Goal: Task Accomplishment & Management: Complete application form

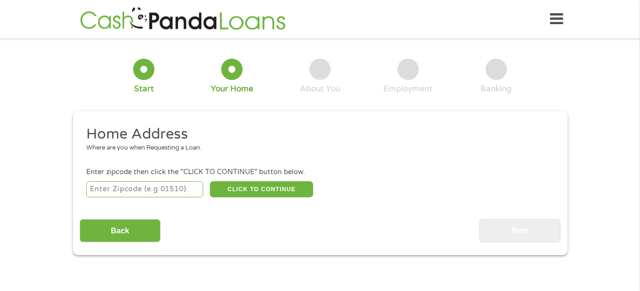
click at [102, 189] on input "number" at bounding box center [144, 189] width 117 height 16
type input "85"
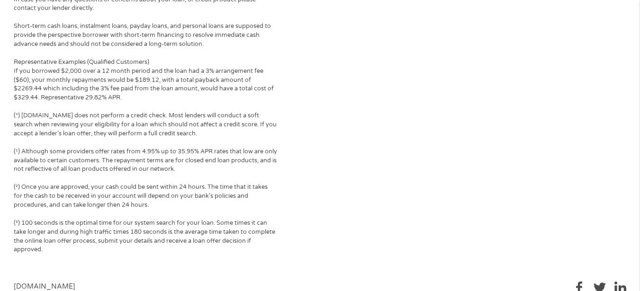
scroll to position [567, 0]
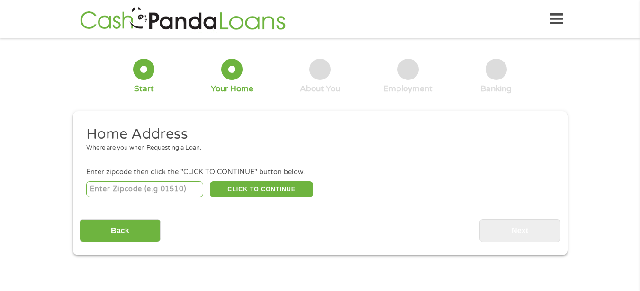
click at [157, 187] on input "number" at bounding box center [144, 189] width 117 height 16
click at [124, 184] on input "number" at bounding box center [144, 189] width 117 height 16
click at [125, 190] on input "number" at bounding box center [144, 189] width 117 height 16
type input "85354"
click at [248, 189] on button "CLICK TO CONTINUE" at bounding box center [261, 189] width 103 height 16
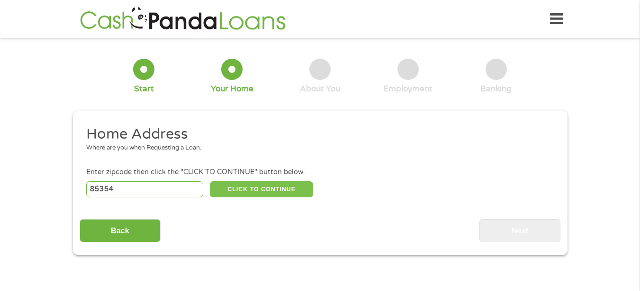
type input "85354"
type input "Tonopah"
select select "[US_STATE]"
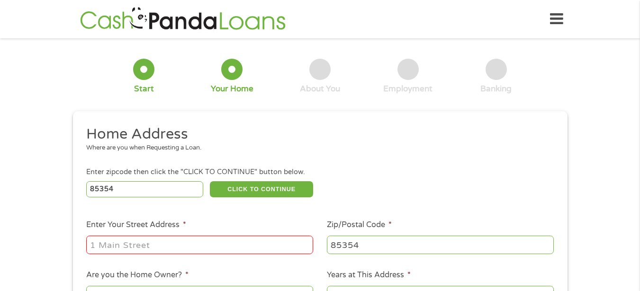
click at [144, 243] on input "Enter Your Street Address *" at bounding box center [199, 245] width 227 height 18
type input "1814 S 363rd Avenue"
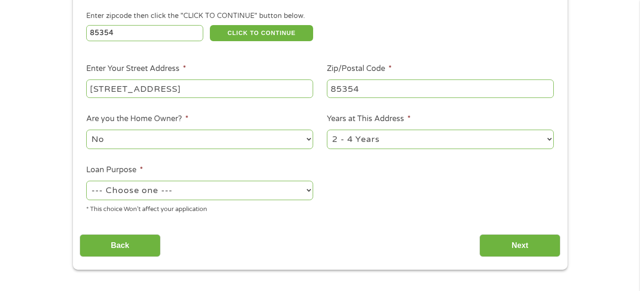
scroll to position [158, 0]
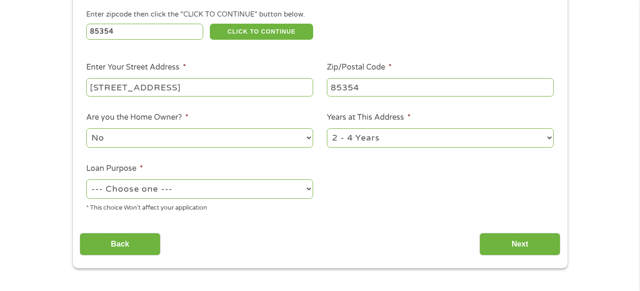
click at [392, 143] on select "1 Year or less 1 - 2 Years 2 - 4 Years Over 4 Years" at bounding box center [440, 137] width 227 height 19
select select "12months"
click at [327, 128] on select "1 Year or less 1 - 2 Years 2 - 4 Years Over 4 Years" at bounding box center [440, 137] width 227 height 19
click at [166, 190] on select "--- Choose one --- Pay Bills Debt Consolidation Home Improvement Major Purchase…" at bounding box center [199, 189] width 227 height 19
click at [86, 180] on select "--- Choose one --- Pay Bills Debt Consolidation Home Improvement Major Purchase…" at bounding box center [199, 189] width 227 height 19
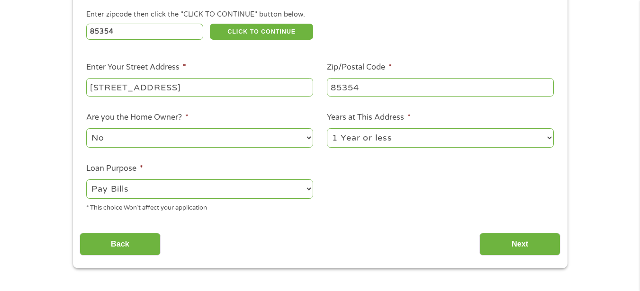
click at [114, 185] on select "--- Choose one --- Pay Bills Debt Consolidation Home Improvement Major Purchase…" at bounding box center [199, 189] width 227 height 19
select select "other"
click at [86, 180] on select "--- Choose one --- Pay Bills Debt Consolidation Home Improvement Major Purchase…" at bounding box center [199, 189] width 227 height 19
click at [539, 244] on input "Next" at bounding box center [519, 244] width 81 height 23
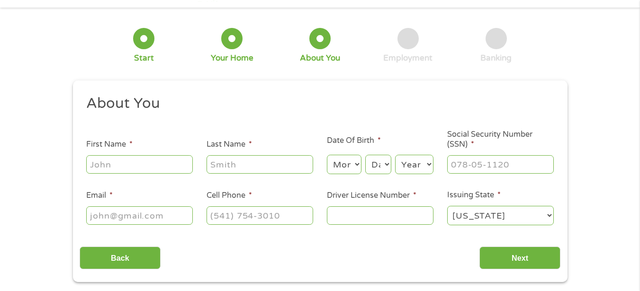
scroll to position [0, 0]
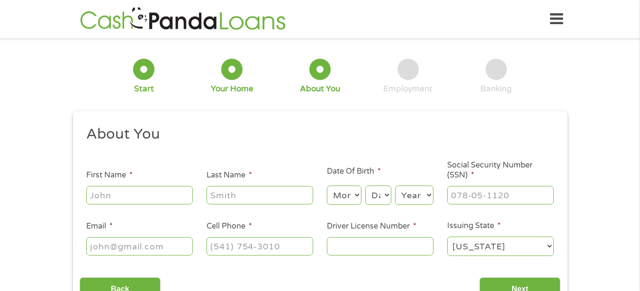
click at [122, 193] on input "First Name *" at bounding box center [139, 195] width 107 height 18
type input "[PERSON_NAME]"
type input "[EMAIL_ADDRESS][DOMAIN_NAME]"
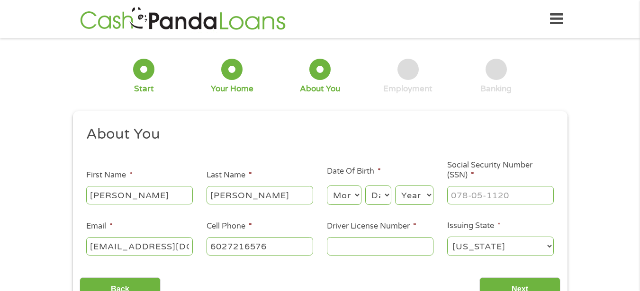
type input "[PHONE_NUMBER]"
click at [353, 199] on select "Month 1 2 3 4 5 6 7 8 9 10 11 12" at bounding box center [344, 195] width 35 height 19
select select "6"
click at [327, 186] on select "Month 1 2 3 4 5 6 7 8 9 10 11 12" at bounding box center [344, 195] width 35 height 19
click at [393, 200] on div "Month Month 1 2 3 4 5 6 7 8 9 10 11 12 Day Day 1 2 3 4 5 6 7 8 9 10 11 12 13 14…" at bounding box center [380, 194] width 107 height 26
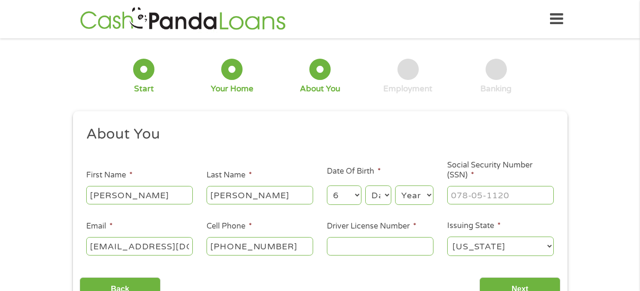
click at [384, 193] on select "Day 1 2 3 4 5 6 7 8 9 10 11 12 13 14 15 16 17 18 19 20 21 22 23 24 25 26 27 28 …" at bounding box center [378, 195] width 26 height 19
select select "27"
click at [365, 186] on select "Day 1 2 3 4 5 6 7 8 9 10 11 12 13 14 15 16 17 18 19 20 21 22 23 24 25 26 27 28 …" at bounding box center [378, 195] width 26 height 19
click at [411, 189] on select "Year [DATE] 2006 2005 2004 2003 2002 2001 2000 1999 1998 1997 1996 1995 1994 19…" at bounding box center [414, 195] width 38 height 19
select select "1965"
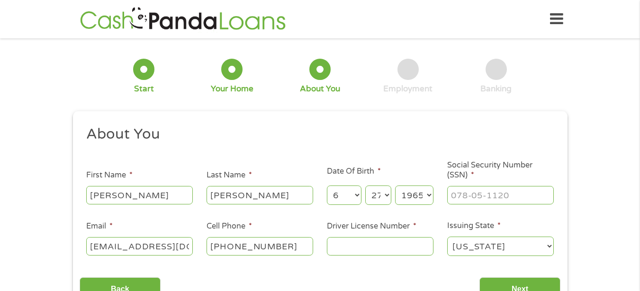
click at [395, 186] on select "Year [DATE] 2006 2005 2004 2003 2002 2001 2000 1999 1998 1997 1996 1995 1994 19…" at bounding box center [414, 195] width 38 height 19
click at [486, 198] on input "___-__-____" at bounding box center [500, 195] width 107 height 18
type input "527-71-4845"
click at [415, 248] on input "Driver License Number *" at bounding box center [380, 246] width 107 height 18
type input "D04095688"
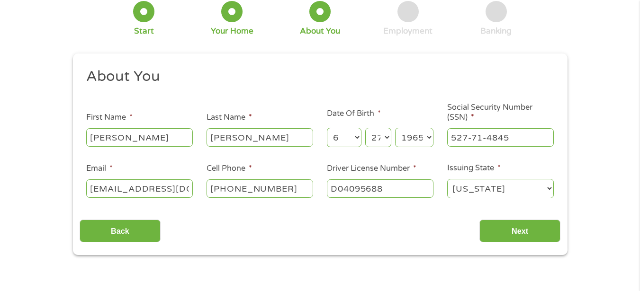
scroll to position [79, 0]
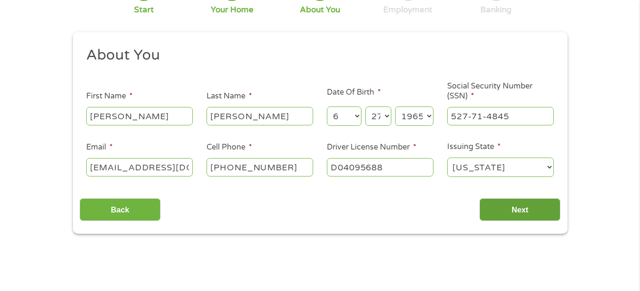
click at [501, 202] on input "Next" at bounding box center [519, 209] width 81 height 23
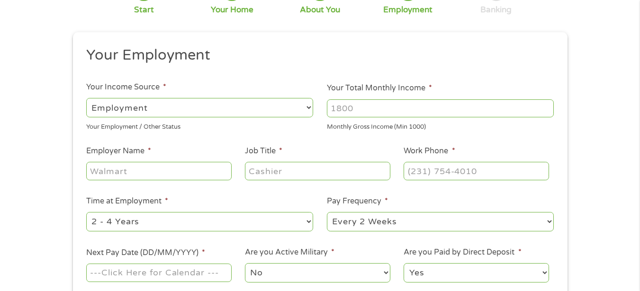
click at [171, 172] on input "Employer Name *" at bounding box center [158, 171] width 145 height 18
type input "Self Employed Insurance Agent"
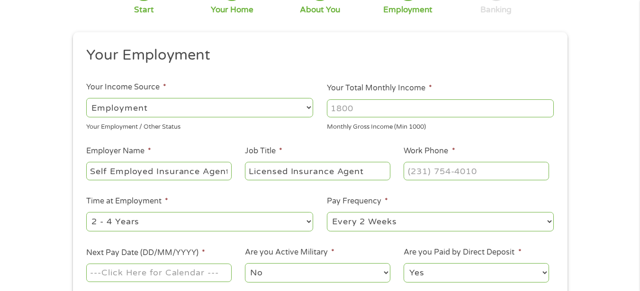
type input "Licensed Insurance Agent"
type input "[PHONE_NUMBER]"
click at [115, 211] on div "--- Choose one --- 1 Year or less 1 - 2 Years 2 - 4 Years Over 4 Years" at bounding box center [199, 222] width 227 height 23
click at [114, 215] on select "--- Choose one --- 1 Year or less 1 - 2 Years 2 - 4 Years Over 4 Years" at bounding box center [199, 221] width 227 height 19
select select "60months"
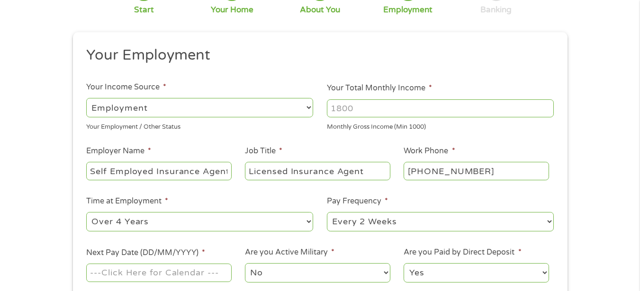
click at [86, 212] on select "--- Choose one --- 1 Year or less 1 - 2 Years 2 - 4 Years Over 4 Years" at bounding box center [199, 221] width 227 height 19
click at [379, 231] on select "--- Choose one --- Every 2 Weeks Every Week Monthly Semi-Monthly" at bounding box center [440, 221] width 227 height 19
select select "weekly"
click at [327, 212] on select "--- Choose one --- Every 2 Weeks Every Week Monthly Semi-Monthly" at bounding box center [440, 221] width 227 height 19
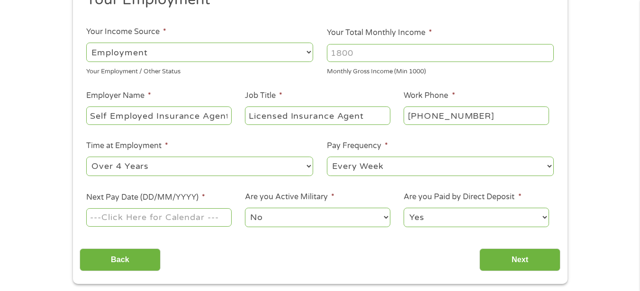
scroll to position [158, 0]
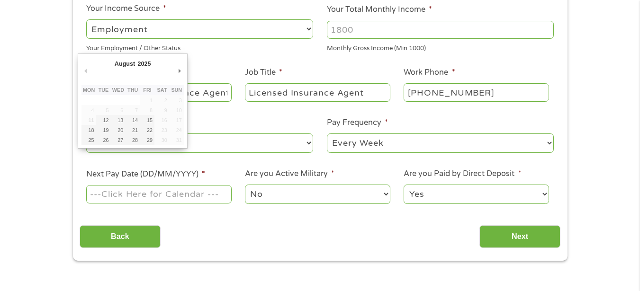
click at [153, 197] on input "Next Pay Date (DD/MM/YYYY) *" at bounding box center [158, 194] width 145 height 18
type input "[DATE]"
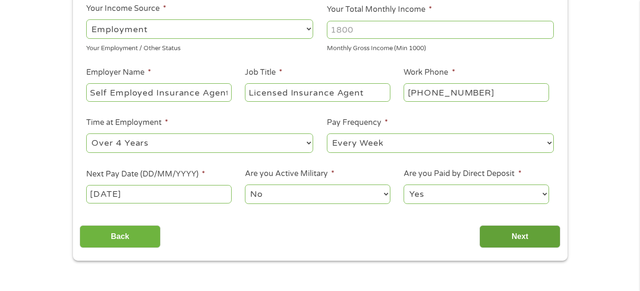
click at [505, 236] on input "Next" at bounding box center [519, 237] width 81 height 23
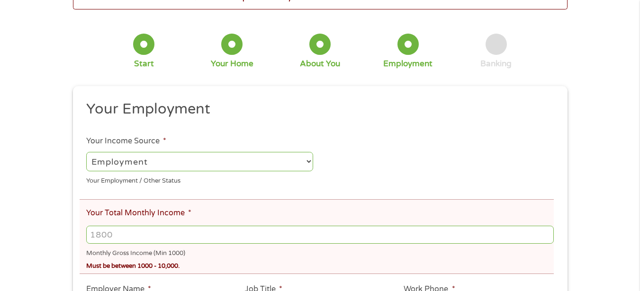
scroll to position [79, 0]
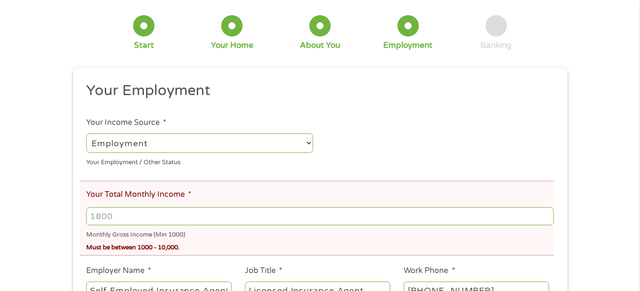
click at [119, 218] on input "Your Total Monthly Income *" at bounding box center [319, 217] width 467 height 18
type input "2000"
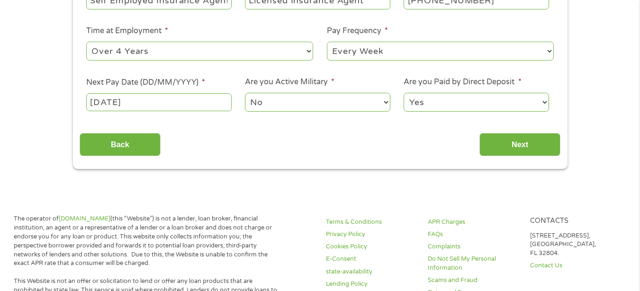
scroll to position [400, 0]
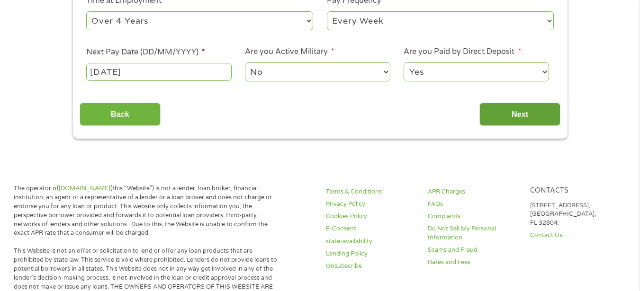
click at [514, 109] on input "Next" at bounding box center [519, 114] width 81 height 23
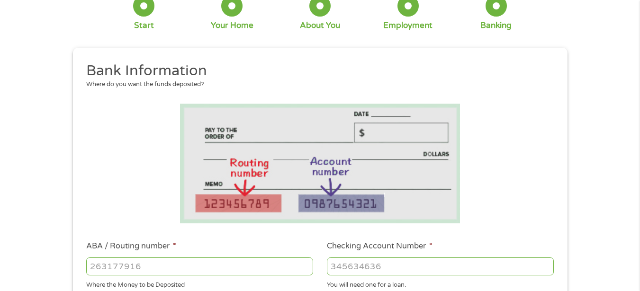
scroll to position [158, 0]
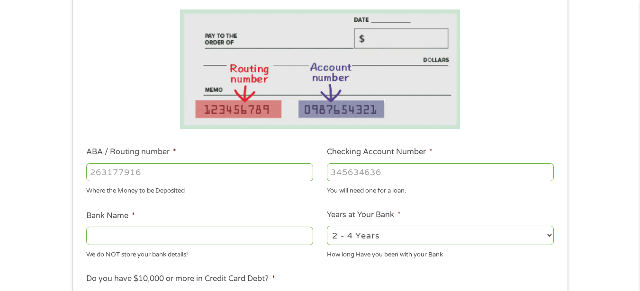
click at [221, 177] on input "ABA / Routing number *" at bounding box center [199, 172] width 227 height 18
type input "031101279"
type input "THE BANCORP BANK"
type input "031101279"
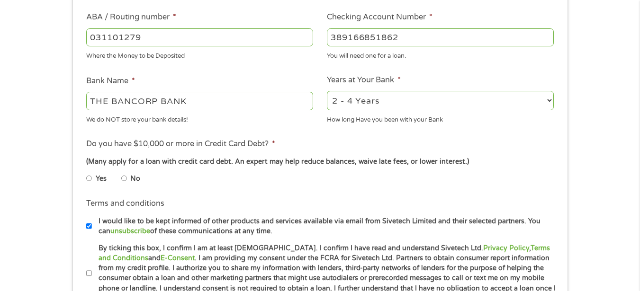
scroll to position [316, 0]
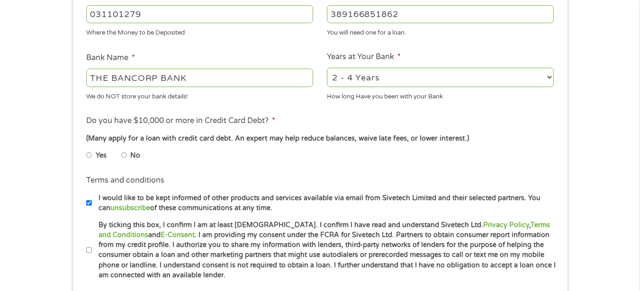
type input "389166851862"
click at [123, 156] on input "No" at bounding box center [124, 155] width 6 height 15
radio input "true"
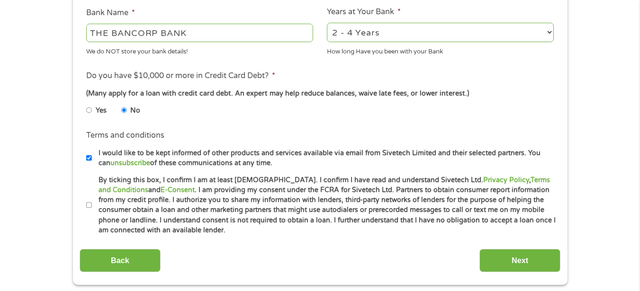
scroll to position [395, 0]
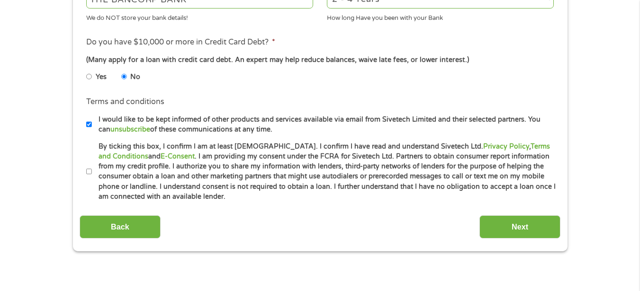
click at [82, 171] on li "Terms and conditions * By ticking this box, I confirm I am at least 18 years ol…" at bounding box center [320, 172] width 481 height 61
click at [88, 164] on input "By ticking this box, I confirm I am at least [DEMOGRAPHIC_DATA]. I confirm I ha…" at bounding box center [89, 171] width 6 height 15
click at [87, 169] on input "By ticking this box, I confirm I am at least [DEMOGRAPHIC_DATA]. I confirm I ha…" at bounding box center [89, 171] width 6 height 15
checkbox input "true"
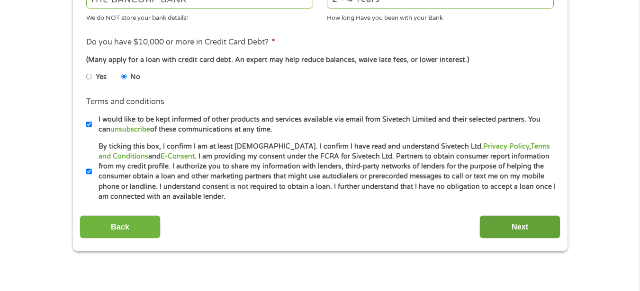
click at [488, 222] on input "Next" at bounding box center [519, 227] width 81 height 23
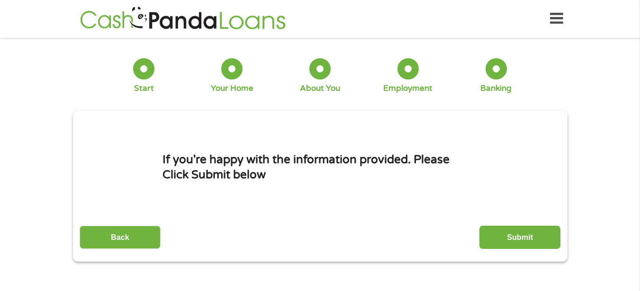
scroll to position [0, 0]
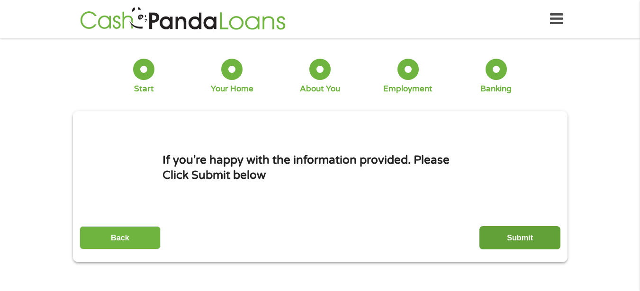
click at [523, 240] on input "Submit" at bounding box center [519, 237] width 81 height 23
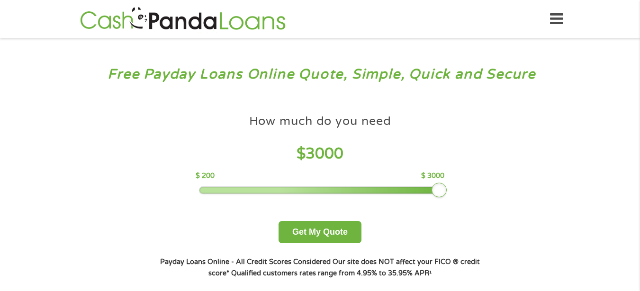
drag, startPoint x: 266, startPoint y: 188, endPoint x: 444, endPoint y: 195, distance: 178.7
click at [444, 195] on div at bounding box center [439, 190] width 15 height 15
click at [313, 232] on button "Get My Quote" at bounding box center [320, 232] width 83 height 22
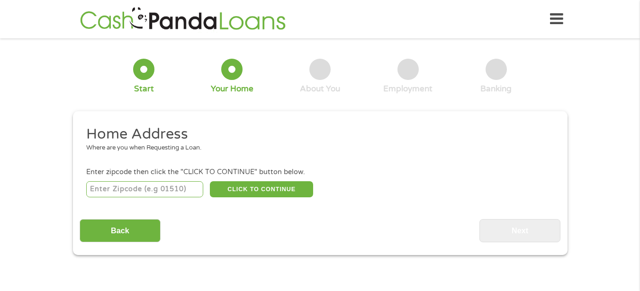
click at [139, 192] on input "number" at bounding box center [144, 189] width 117 height 16
type input "85354"
drag, startPoint x: 245, startPoint y: 199, endPoint x: 247, endPoint y: 193, distance: 6.0
click at [245, 197] on div "85354 CLICK TO CONTINUE Please recheck your Zipcode, it seems to be Incorrect" at bounding box center [319, 189] width 467 height 19
click at [247, 191] on button "CLICK TO CONTINUE" at bounding box center [261, 189] width 103 height 16
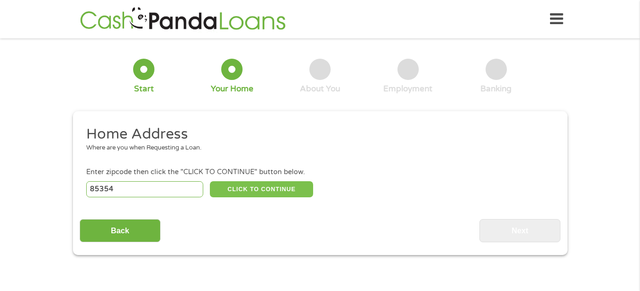
type input "85354"
type input "Tonopah"
select select "[US_STATE]"
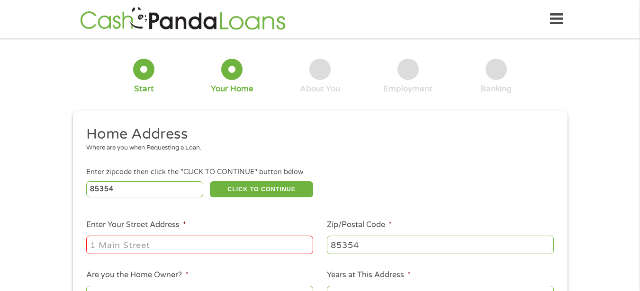
click at [219, 244] on input "Enter Your Street Address *" at bounding box center [199, 245] width 227 height 18
type input "[STREET_ADDRESS]"
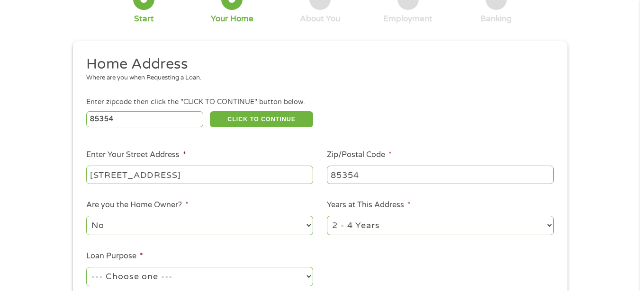
scroll to position [93, 0]
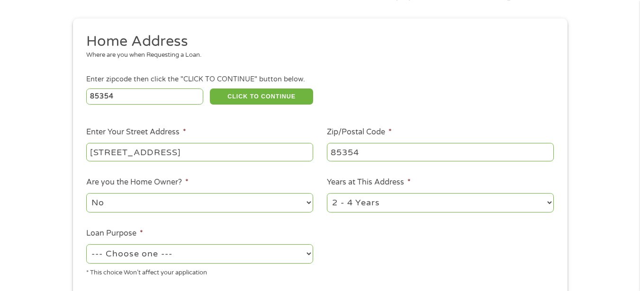
click at [362, 204] on select "1 Year or less 1 - 2 Years 2 - 4 Years Over 4 Years" at bounding box center [440, 202] width 227 height 19
select select "12months"
click at [327, 193] on select "1 Year or less 1 - 2 Years 2 - 4 Years Over 4 Years" at bounding box center [440, 202] width 227 height 19
click at [133, 257] on select "--- Choose one --- Pay Bills Debt Consolidation Home Improvement Major Purchase…" at bounding box center [199, 253] width 227 height 19
select select "paybills"
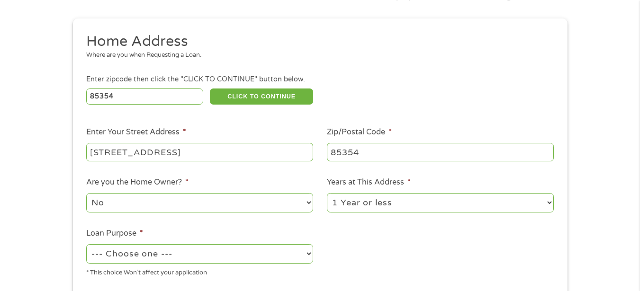
click at [86, 244] on select "--- Choose one --- Pay Bills Debt Consolidation Home Improvement Major Purchase…" at bounding box center [199, 253] width 227 height 19
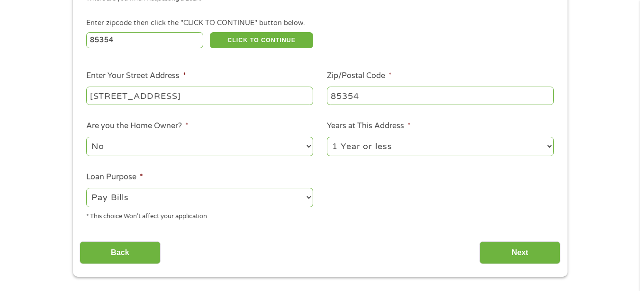
scroll to position [172, 0]
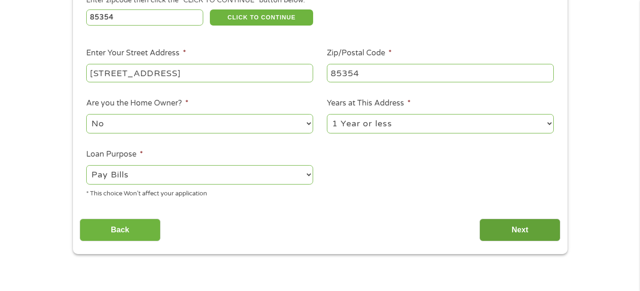
click at [521, 225] on input "Next" at bounding box center [519, 230] width 81 height 23
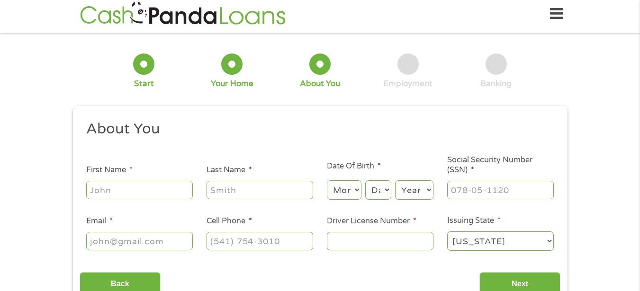
scroll to position [0, 0]
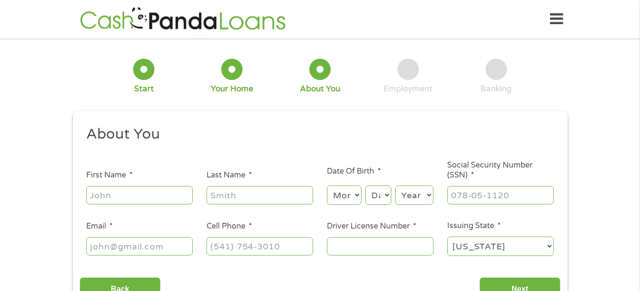
click at [123, 197] on input "First Name *" at bounding box center [139, 195] width 107 height 18
type input "[PERSON_NAME]"
type input "[EMAIL_ADDRESS][DOMAIN_NAME]"
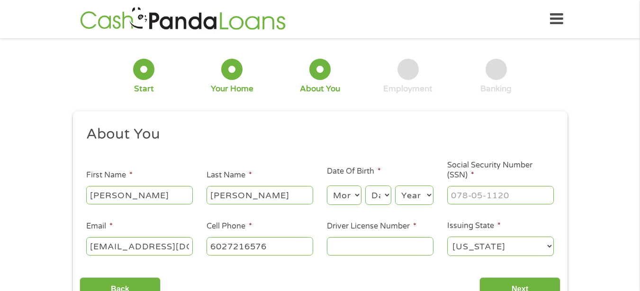
type input "[PHONE_NUMBER]"
click at [338, 190] on select "Month 1 2 3 4 5 6 7 8 9 10 11 12" at bounding box center [344, 195] width 35 height 19
select select "6"
click at [327, 186] on select "Month 1 2 3 4 5 6 7 8 9 10 11 12" at bounding box center [344, 195] width 35 height 19
click at [389, 189] on select "Day 1 2 3 4 5 6 7 8 9 10 11 12 13 14 15 16 17 18 19 20 21 22 23 24 25 26 27 28 …" at bounding box center [378, 195] width 26 height 19
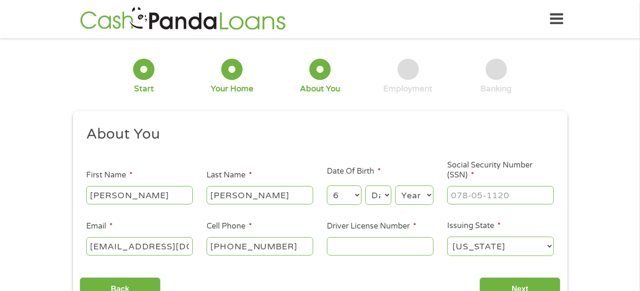
select select "27"
click at [365, 186] on select "Day 1 2 3 4 5 6 7 8 9 10 11 12 13 14 15 16 17 18 19 20 21 22 23 24 25 26 27 28 …" at bounding box center [378, 195] width 26 height 19
click at [427, 197] on select "Year [DATE] 2006 2005 2004 2003 2002 2001 2000 1999 1998 1997 1996 1995 1994 19…" at bounding box center [414, 195] width 38 height 19
select select "1965"
click at [395, 186] on select "Year [DATE] 2006 2005 2004 2003 2002 2001 2000 1999 1998 1997 1996 1995 1994 19…" at bounding box center [414, 195] width 38 height 19
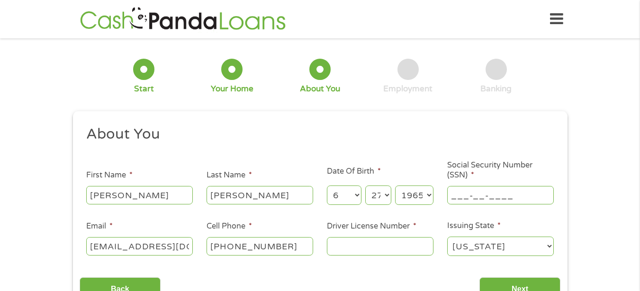
click at [496, 200] on input "___-__-____" at bounding box center [500, 195] width 107 height 18
type input "527-71-4845"
click at [370, 247] on input "Driver License Number *" at bounding box center [380, 246] width 107 height 18
type input "D04095688"
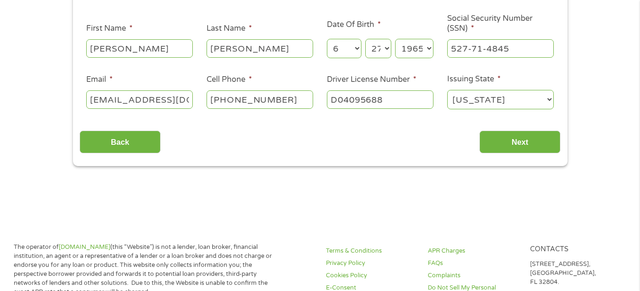
scroll to position [158, 0]
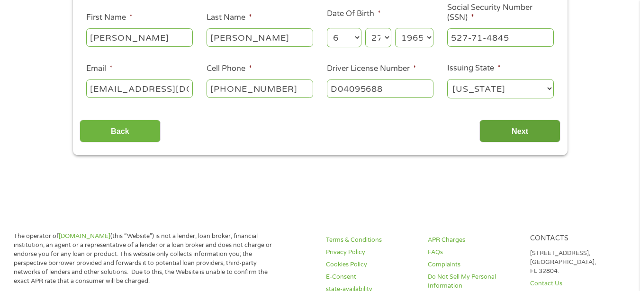
click at [496, 133] on input "Next" at bounding box center [519, 131] width 81 height 23
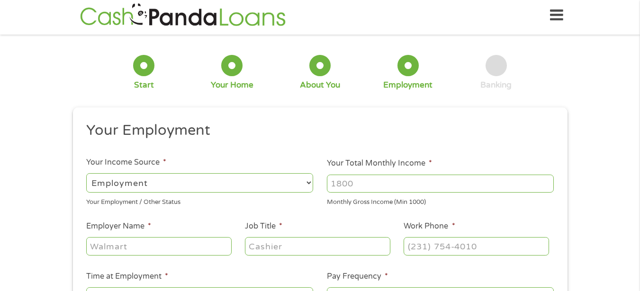
scroll to position [0, 0]
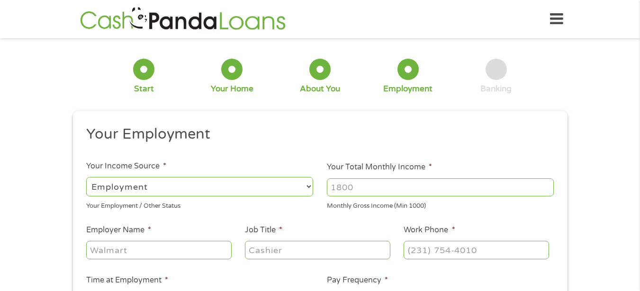
click at [177, 189] on select "--- Choose one --- Employment [DEMOGRAPHIC_DATA] Benefits" at bounding box center [199, 186] width 227 height 19
select select "selfEmployed"
click at [86, 177] on select "--- Choose one --- Employment [DEMOGRAPHIC_DATA] Benefits" at bounding box center [199, 186] width 227 height 19
click at [373, 187] on input "Your Total Monthly Income *" at bounding box center [440, 188] width 227 height 18
type input "1500"
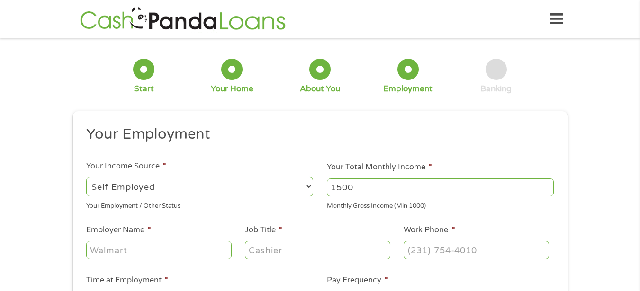
click at [112, 252] on input "Employer Name *" at bounding box center [158, 250] width 145 height 18
type input "Self Employed"
type input "Licensed Insurance Agent"
type input "[PHONE_NUMBER]"
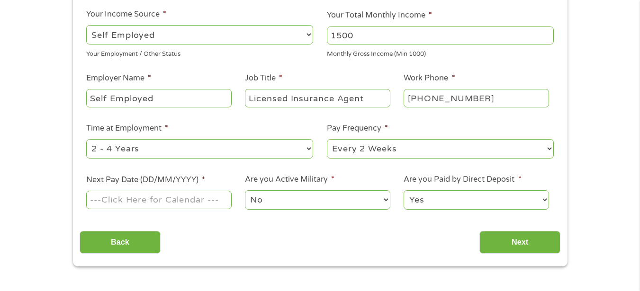
scroll to position [155, 0]
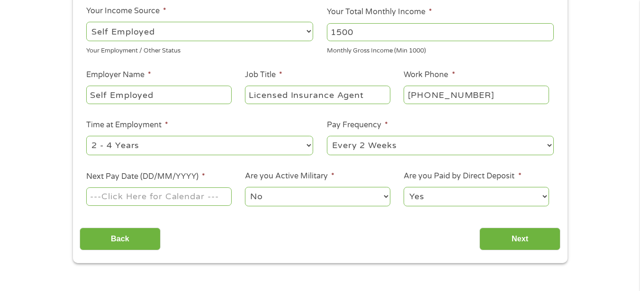
click at [187, 148] on select "--- Choose one --- 1 Year or less 1 - 2 Years 2 - 4 Years Over 4 Years" at bounding box center [199, 145] width 227 height 19
select select "60months"
click at [86, 136] on select "--- Choose one --- 1 Year or less 1 - 2 Years 2 - 4 Years Over 4 Years" at bounding box center [199, 145] width 227 height 19
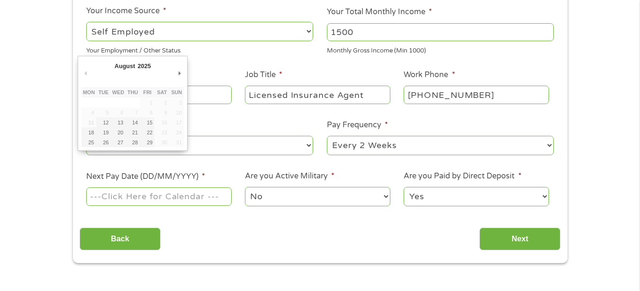
click at [181, 198] on input "Next Pay Date (DD/MM/YYYY) *" at bounding box center [158, 197] width 145 height 18
type input "[DATE]"
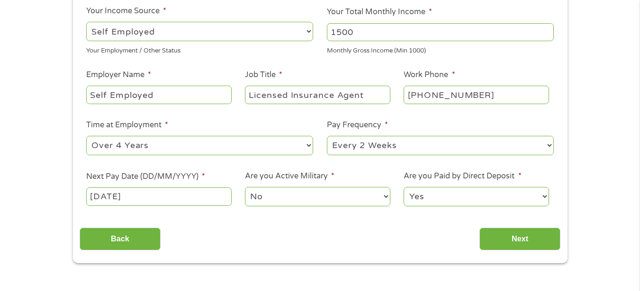
click at [264, 194] on select "No Yes" at bounding box center [317, 196] width 145 height 19
click at [529, 243] on input "Next" at bounding box center [519, 239] width 81 height 23
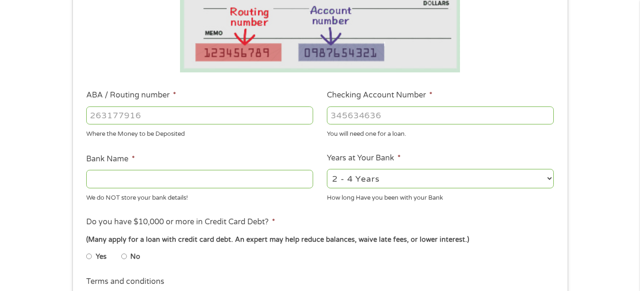
scroll to position [237, 0]
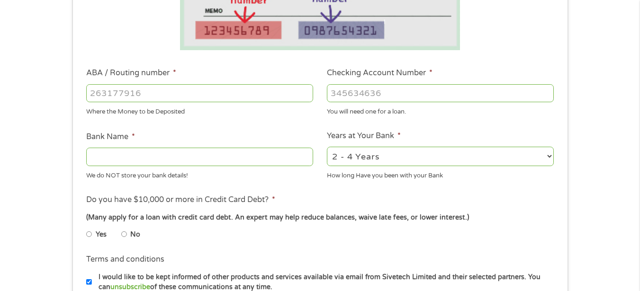
click at [116, 99] on input "ABA / Routing number *" at bounding box center [199, 93] width 227 height 18
type input "031101279"
type input "THE BANCORP BANK"
type input "031101279"
type input "389166851862"
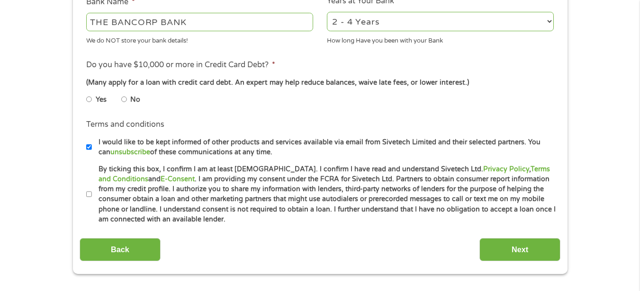
scroll to position [395, 0]
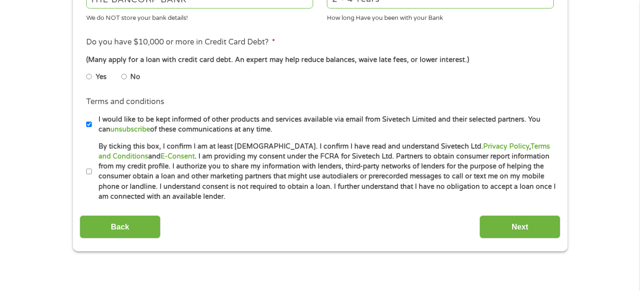
click at [123, 75] on input "No" at bounding box center [124, 76] width 6 height 15
radio input "true"
click at [88, 170] on input "By ticking this box, I confirm I am at least [DEMOGRAPHIC_DATA]. I confirm I ha…" at bounding box center [89, 171] width 6 height 15
checkbox input "true"
click at [492, 223] on input "Next" at bounding box center [519, 227] width 81 height 23
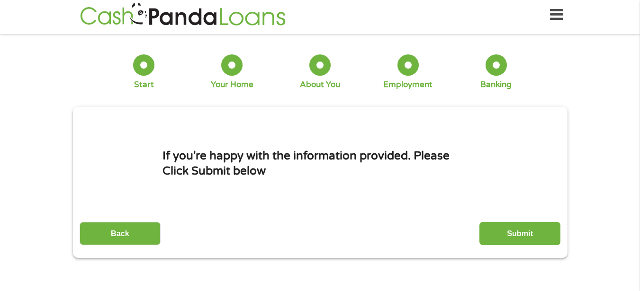
scroll to position [0, 0]
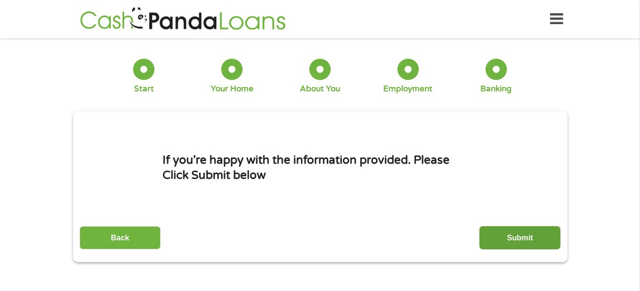
click at [528, 238] on input "Submit" at bounding box center [519, 237] width 81 height 23
